Goal: Browse casually: Explore the website without a specific task or goal

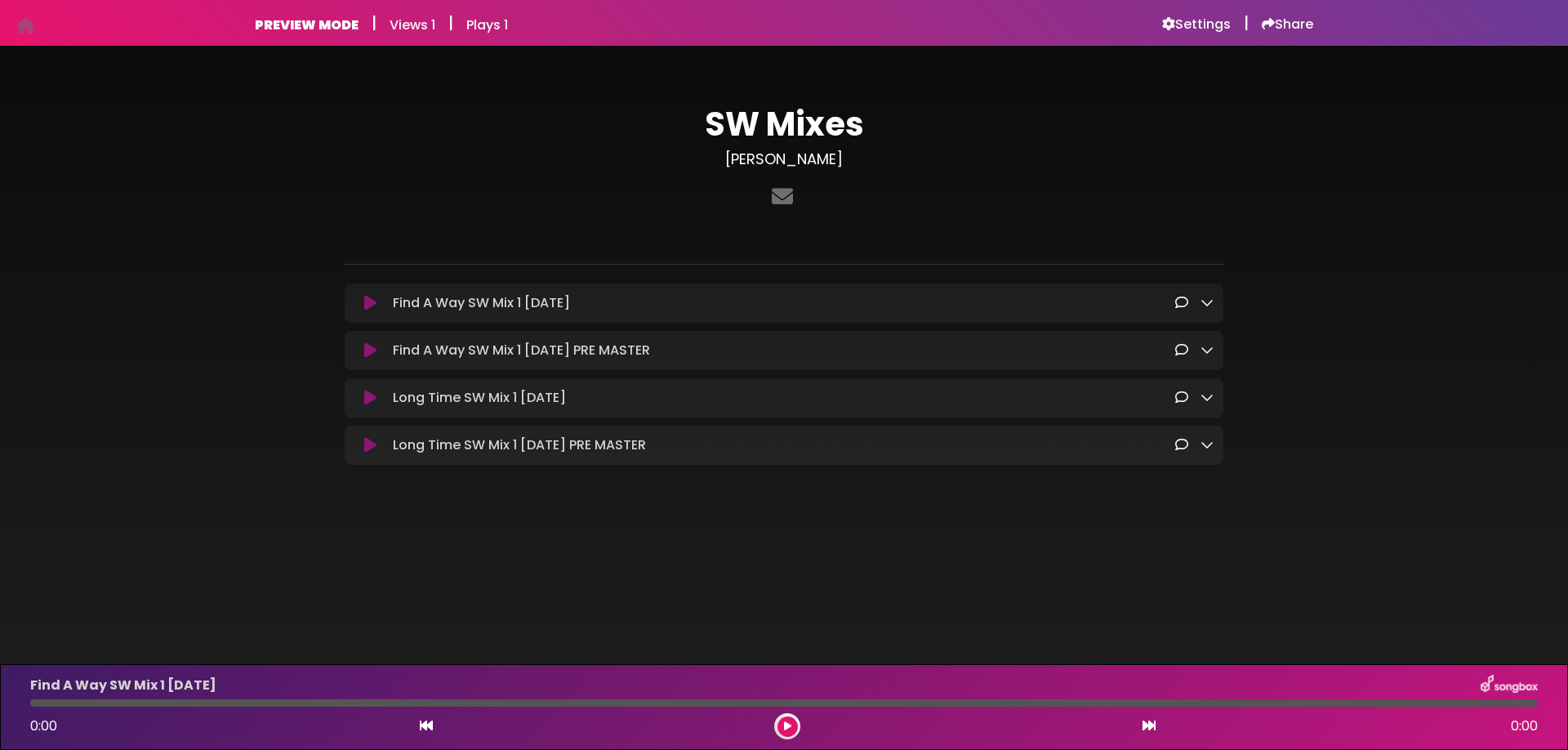
click at [407, 29] on h6 "Views 1" at bounding box center [412, 25] width 46 height 16
click at [477, 25] on h6 "Plays 1" at bounding box center [487, 25] width 42 height 16
click at [432, 31] on h6 "Views 1" at bounding box center [412, 25] width 46 height 16
click at [1208, 307] on icon at bounding box center [1206, 302] width 13 height 13
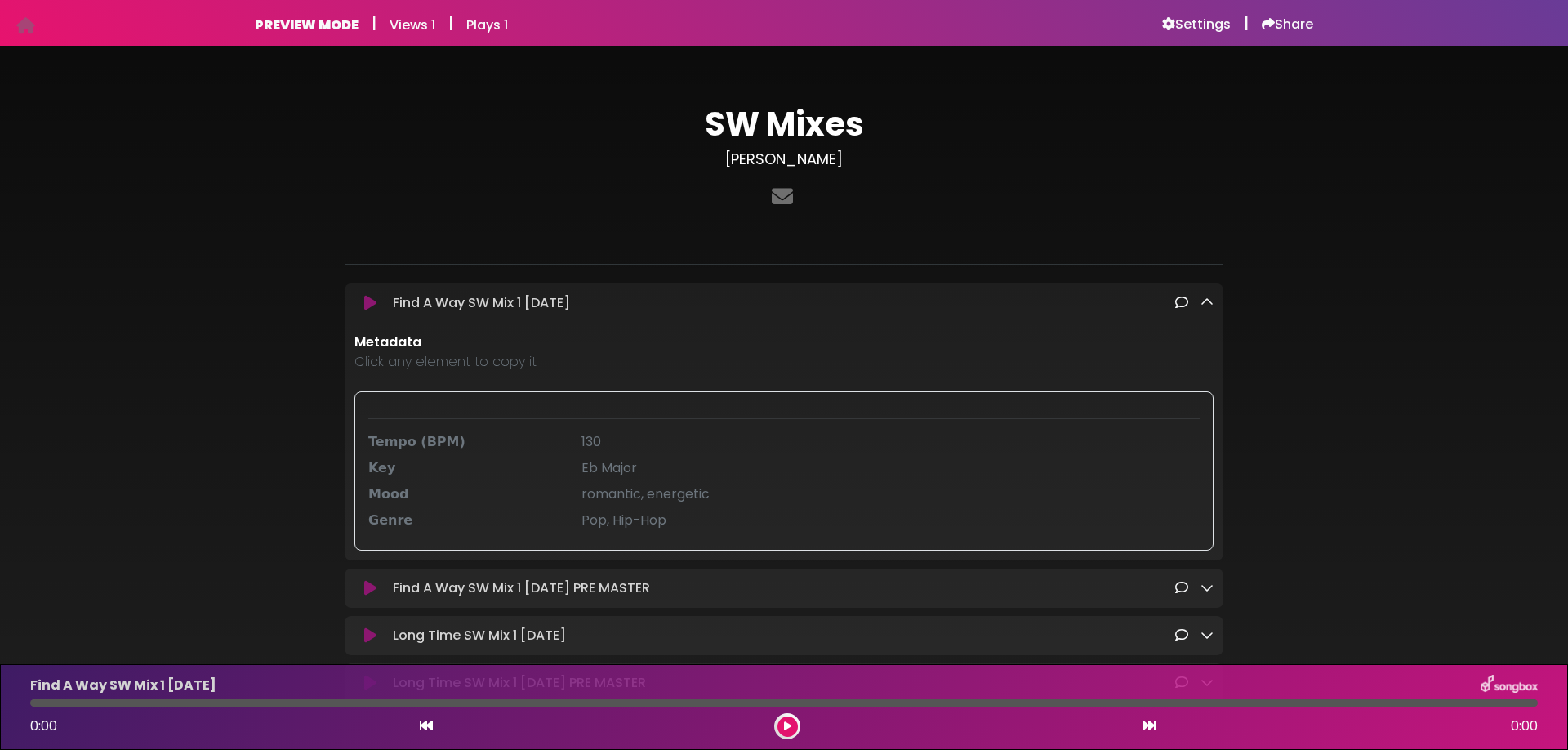
click at [1208, 304] on icon at bounding box center [1206, 302] width 13 height 13
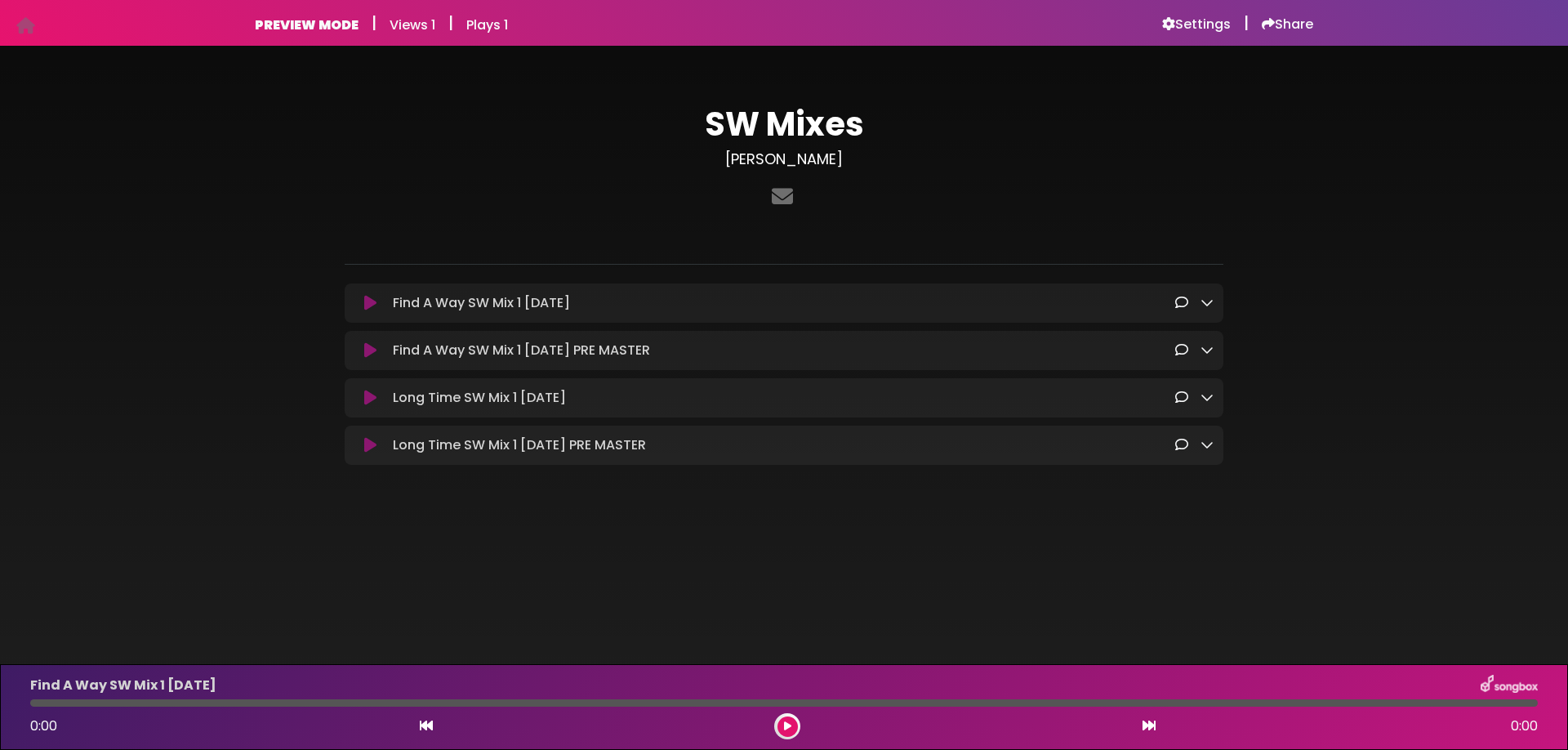
click at [1212, 351] on icon at bounding box center [1206, 350] width 13 height 13
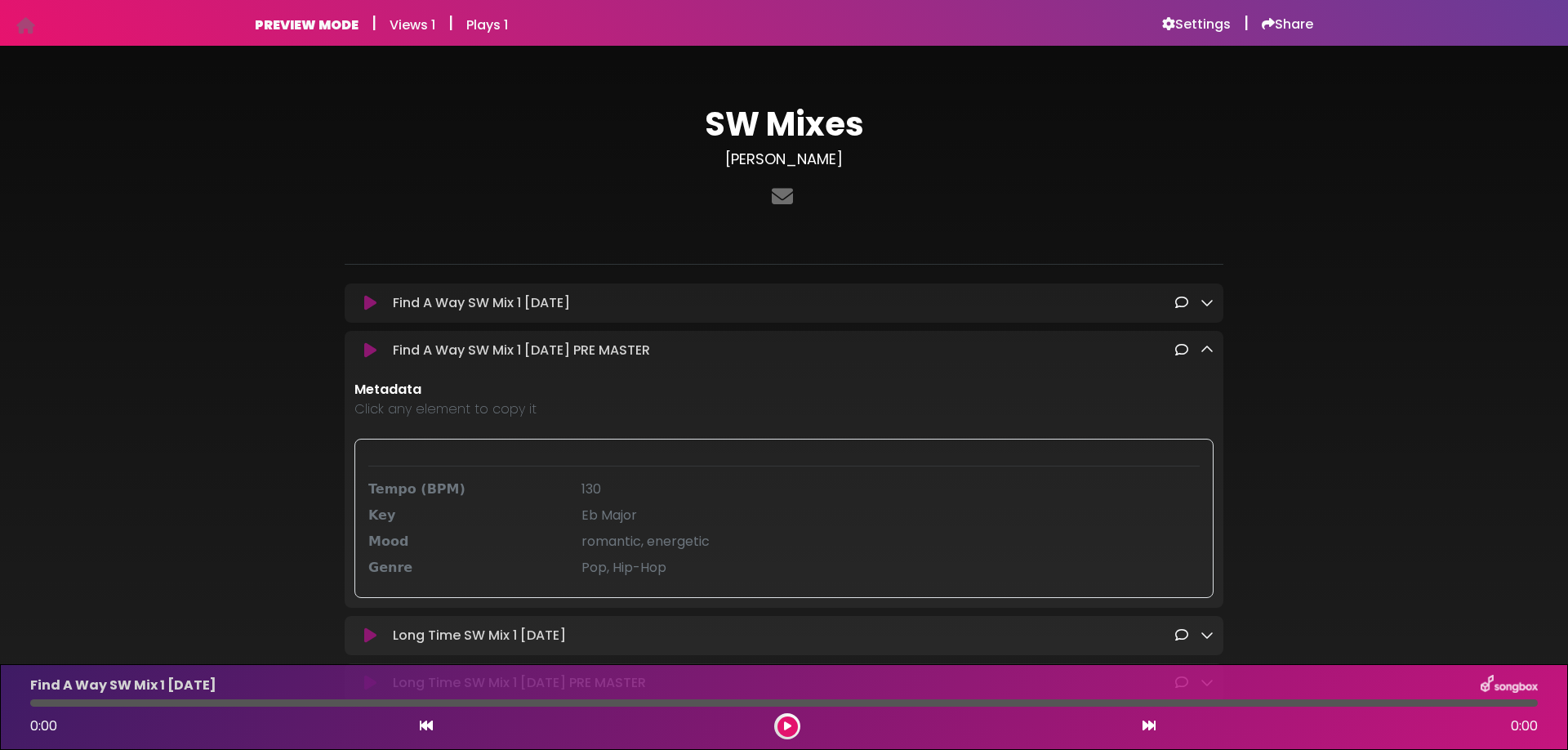
click at [1212, 351] on icon at bounding box center [1206, 350] width 13 height 13
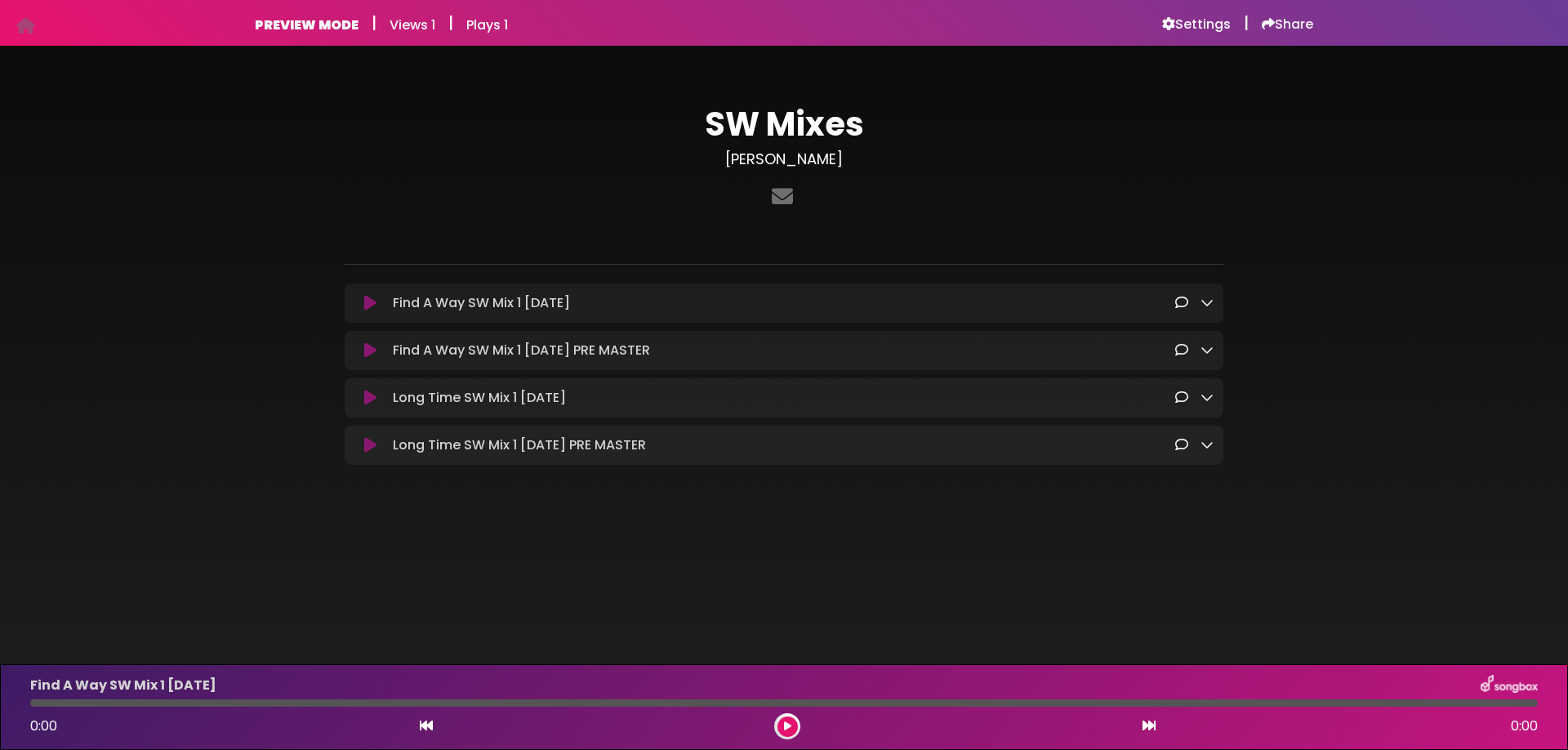
click at [1206, 389] on link at bounding box center [1206, 397] width 13 height 19
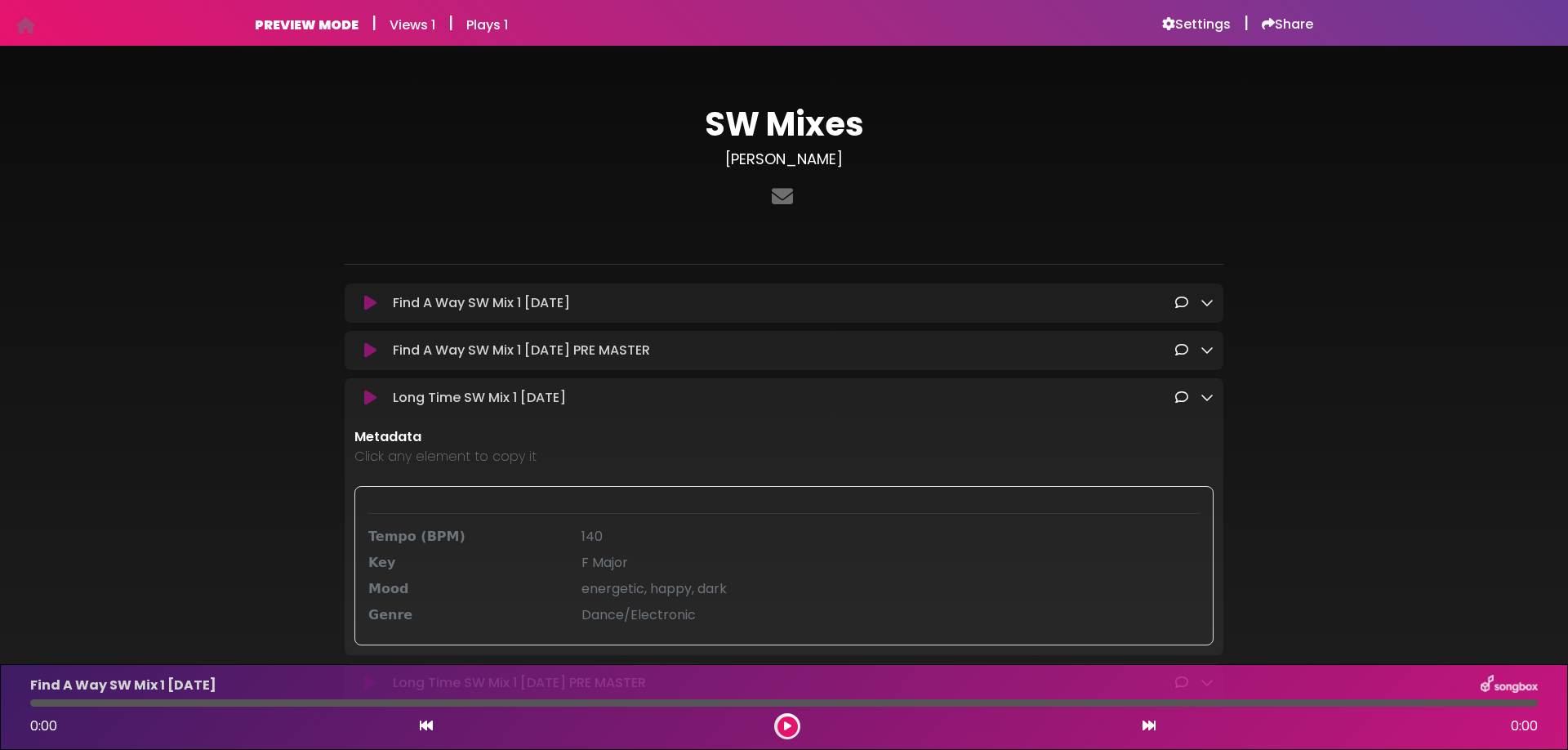
click at [1206, 389] on link at bounding box center [1206, 397] width 13 height 19
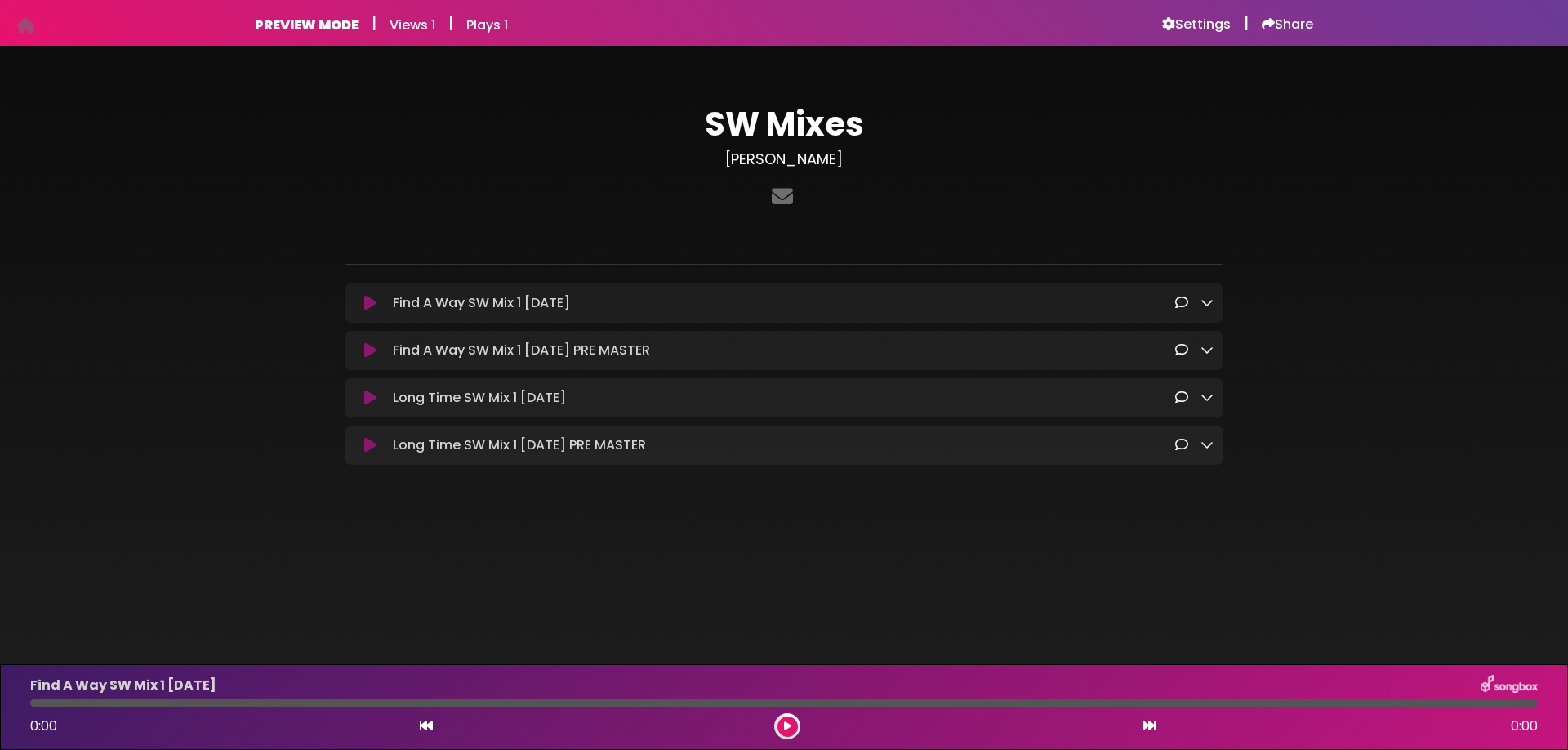
click at [410, 31] on h6 "Views 1" at bounding box center [412, 25] width 46 height 16
click at [468, 31] on h6 "Plays 1" at bounding box center [487, 25] width 42 height 16
